Goal: Transaction & Acquisition: Obtain resource

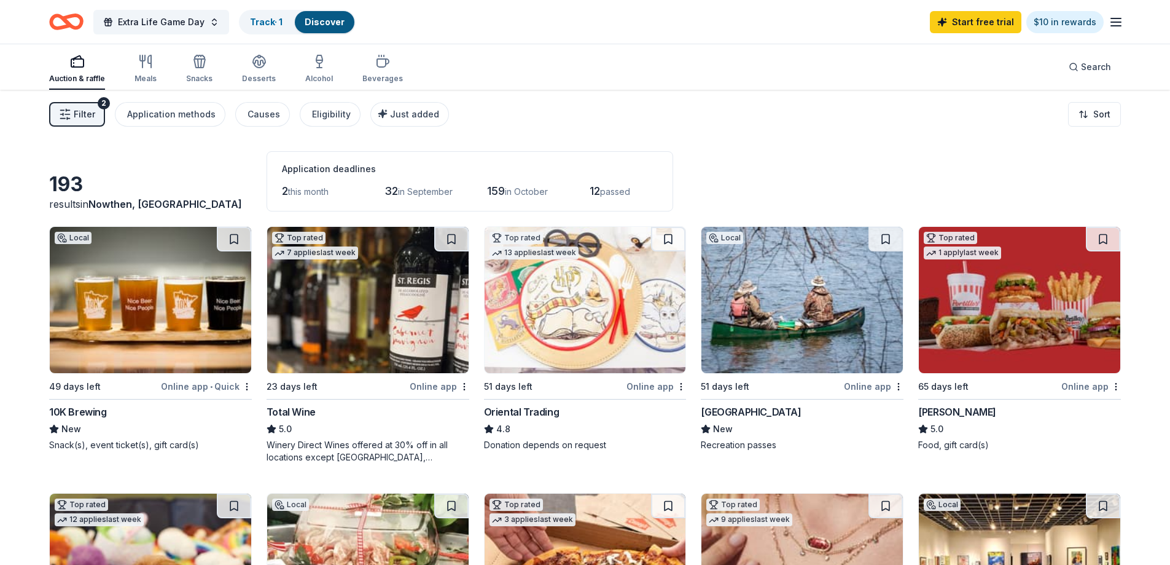
scroll to position [799, 0]
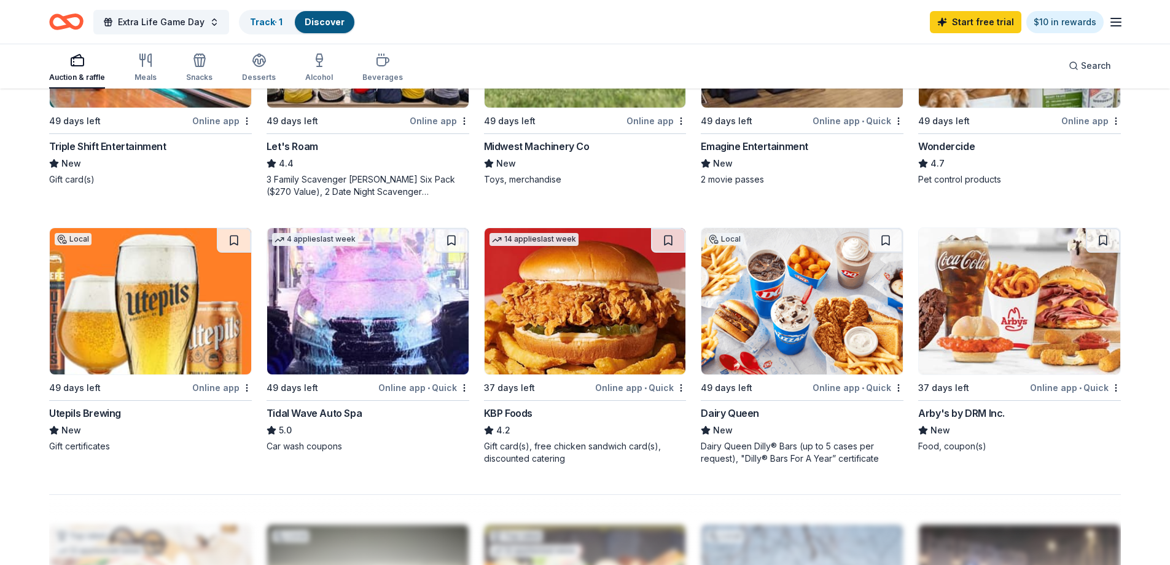
click at [580, 307] on img at bounding box center [585, 301] width 201 height 146
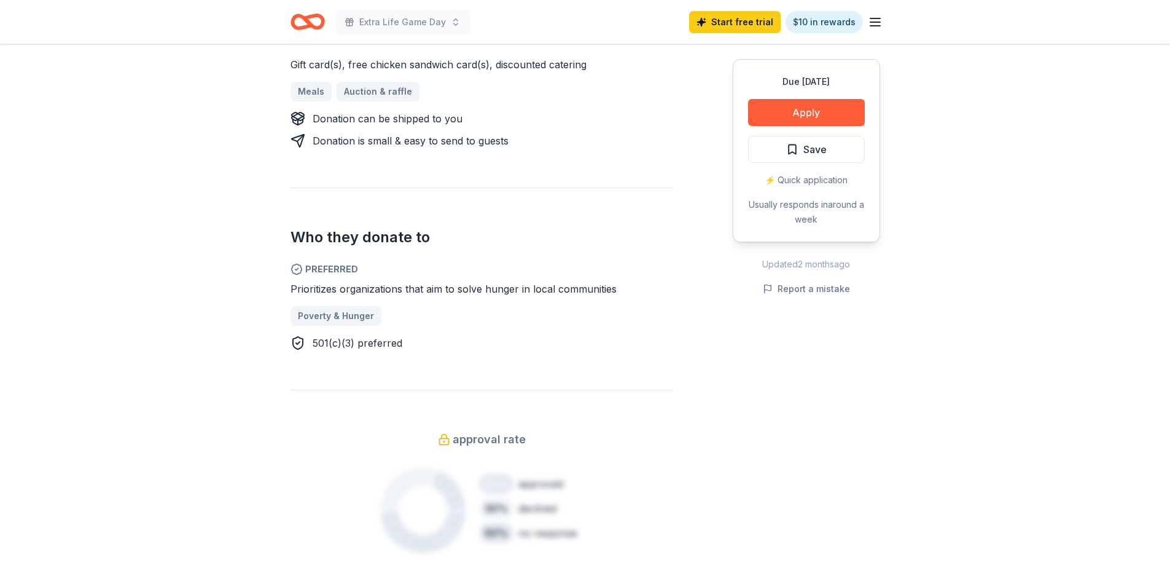
scroll to position [553, 0]
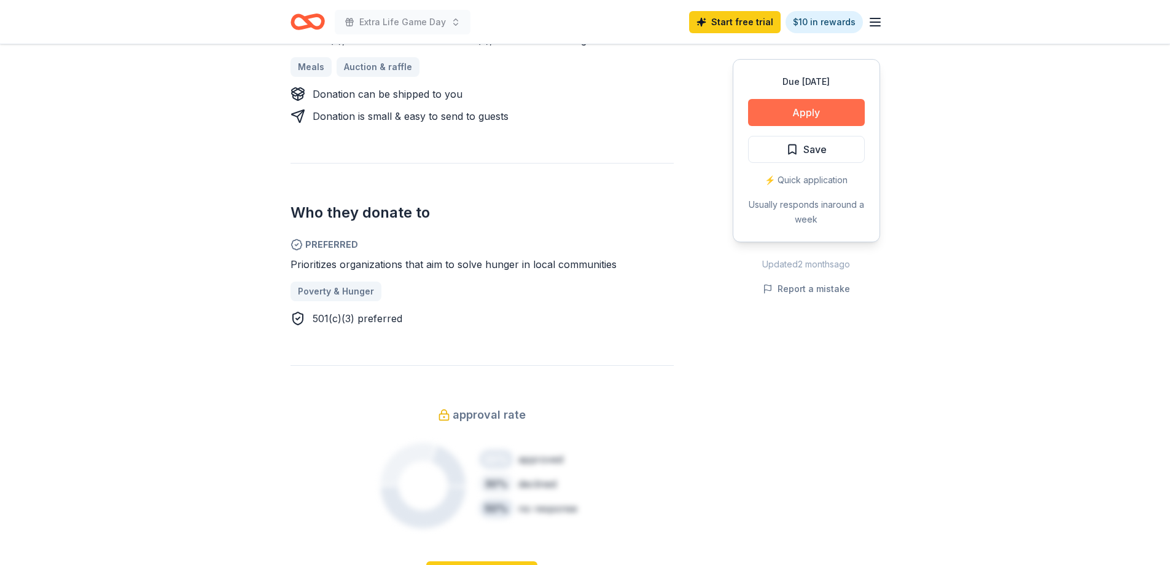
click at [806, 111] on button "Apply" at bounding box center [806, 112] width 117 height 27
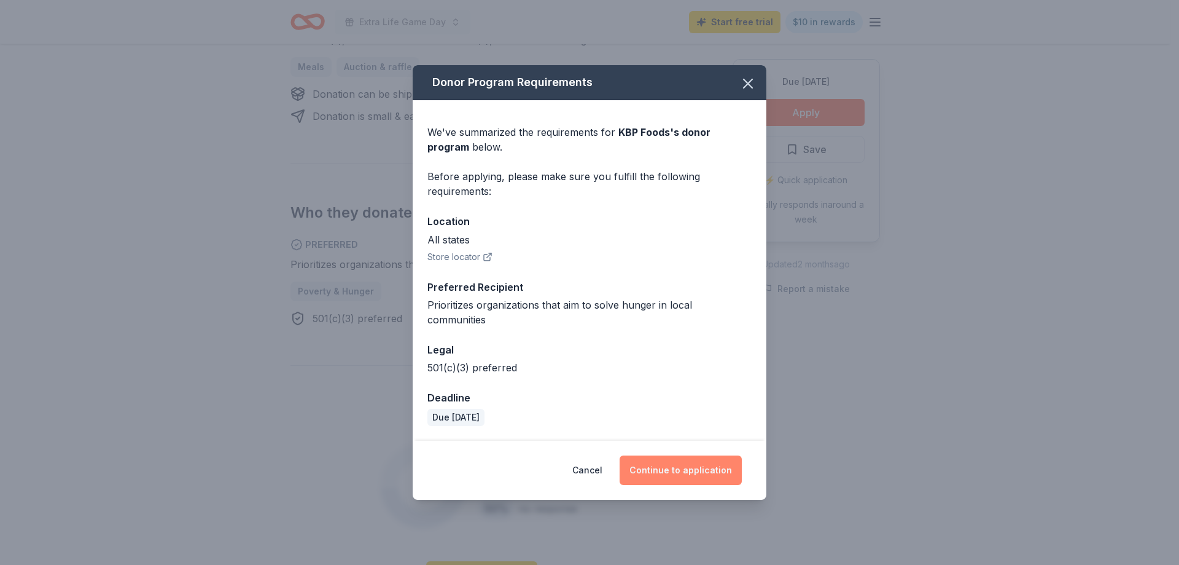
click at [687, 455] on button "Continue to application" at bounding box center [681, 469] width 122 height 29
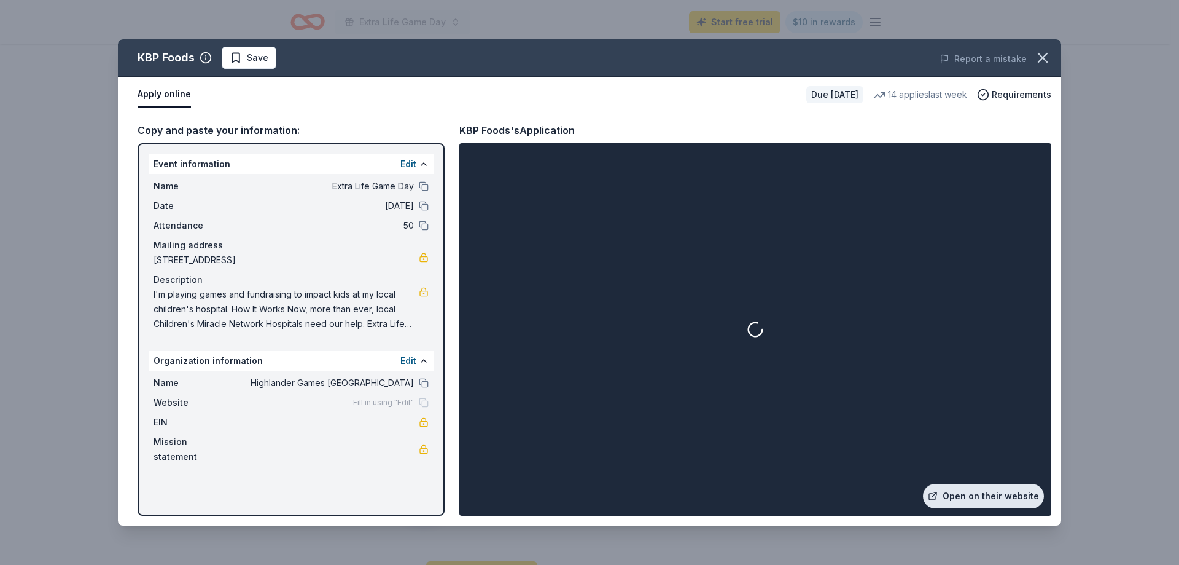
click at [976, 496] on link "Open on their website" at bounding box center [983, 495] width 121 height 25
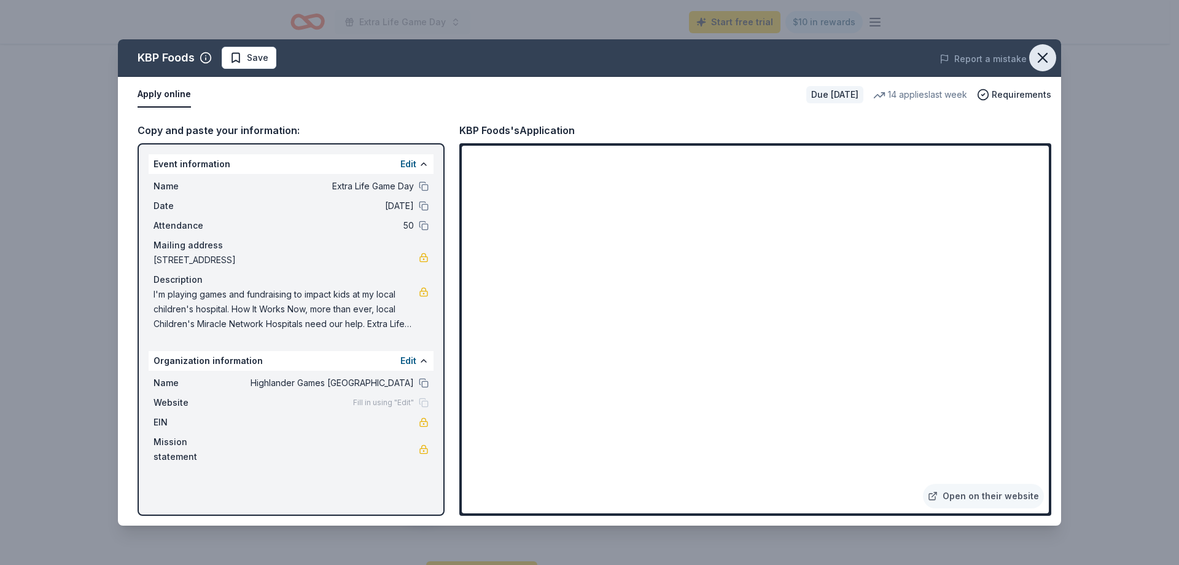
click at [1041, 63] on icon "button" at bounding box center [1042, 57] width 17 height 17
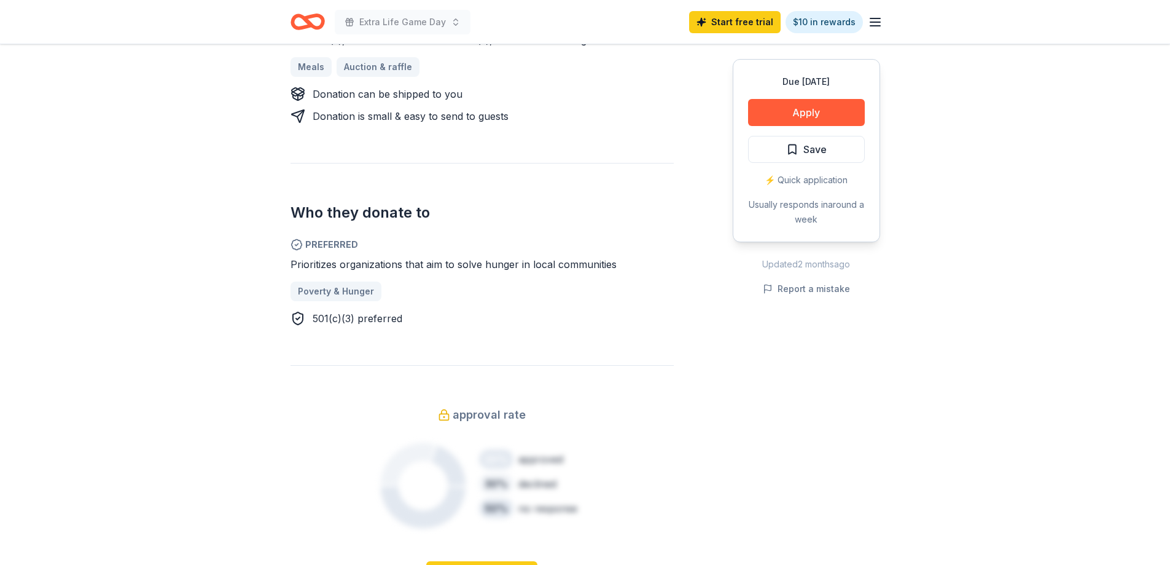
click at [319, 24] on icon "Home" at bounding box center [308, 21] width 34 height 29
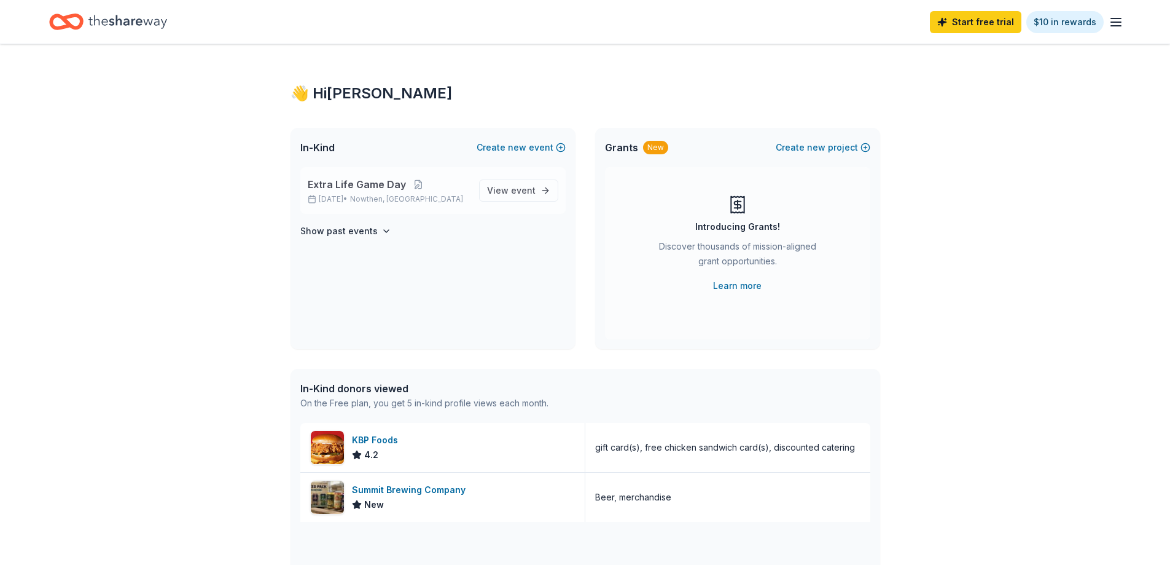
click at [348, 182] on span "Extra Life Game Day" at bounding box center [357, 184] width 98 height 15
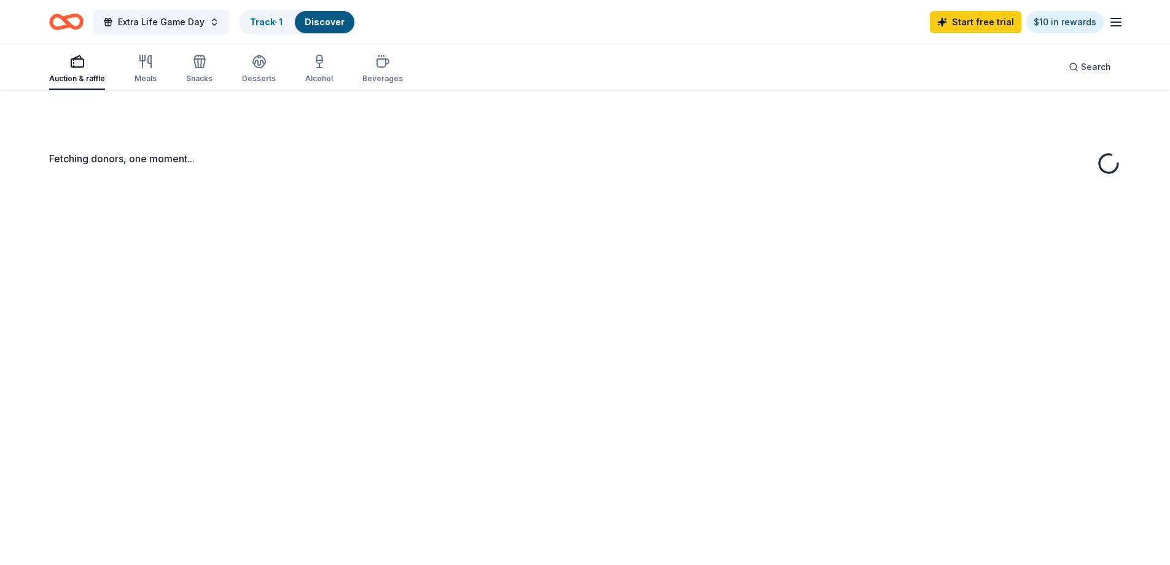
click at [510, 188] on div "Fetching donors, one moment..." at bounding box center [585, 372] width 1170 height 565
